Goal: Transaction & Acquisition: Purchase product/service

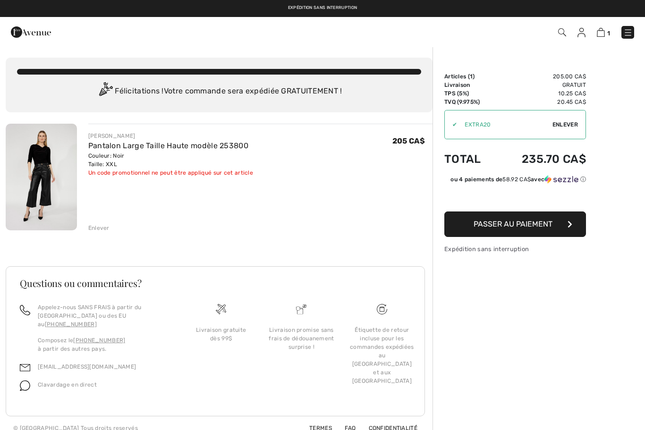
click at [513, 225] on span "Passer au paiement" at bounding box center [513, 224] width 79 height 9
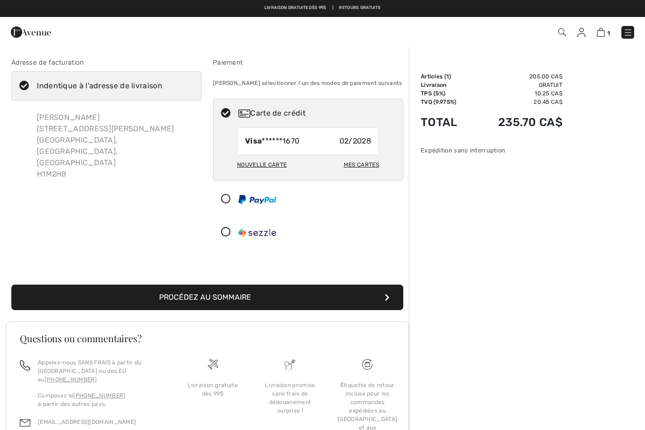
click at [249, 295] on button "Procédez au sommaire" at bounding box center [207, 298] width 392 height 26
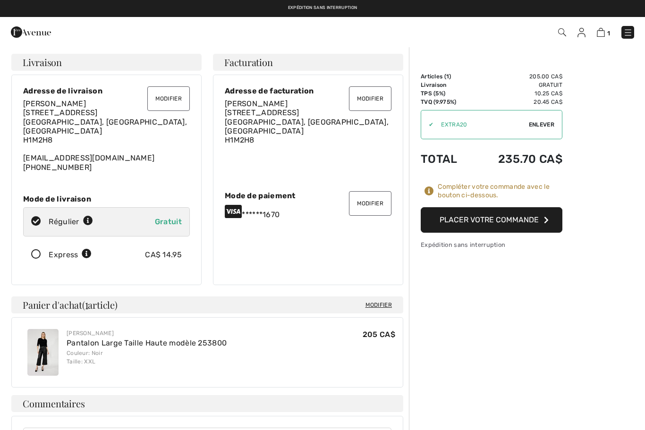
click at [500, 216] on button "Placer votre commande" at bounding box center [492, 220] width 142 height 26
